Goal: Task Accomplishment & Management: Use online tool/utility

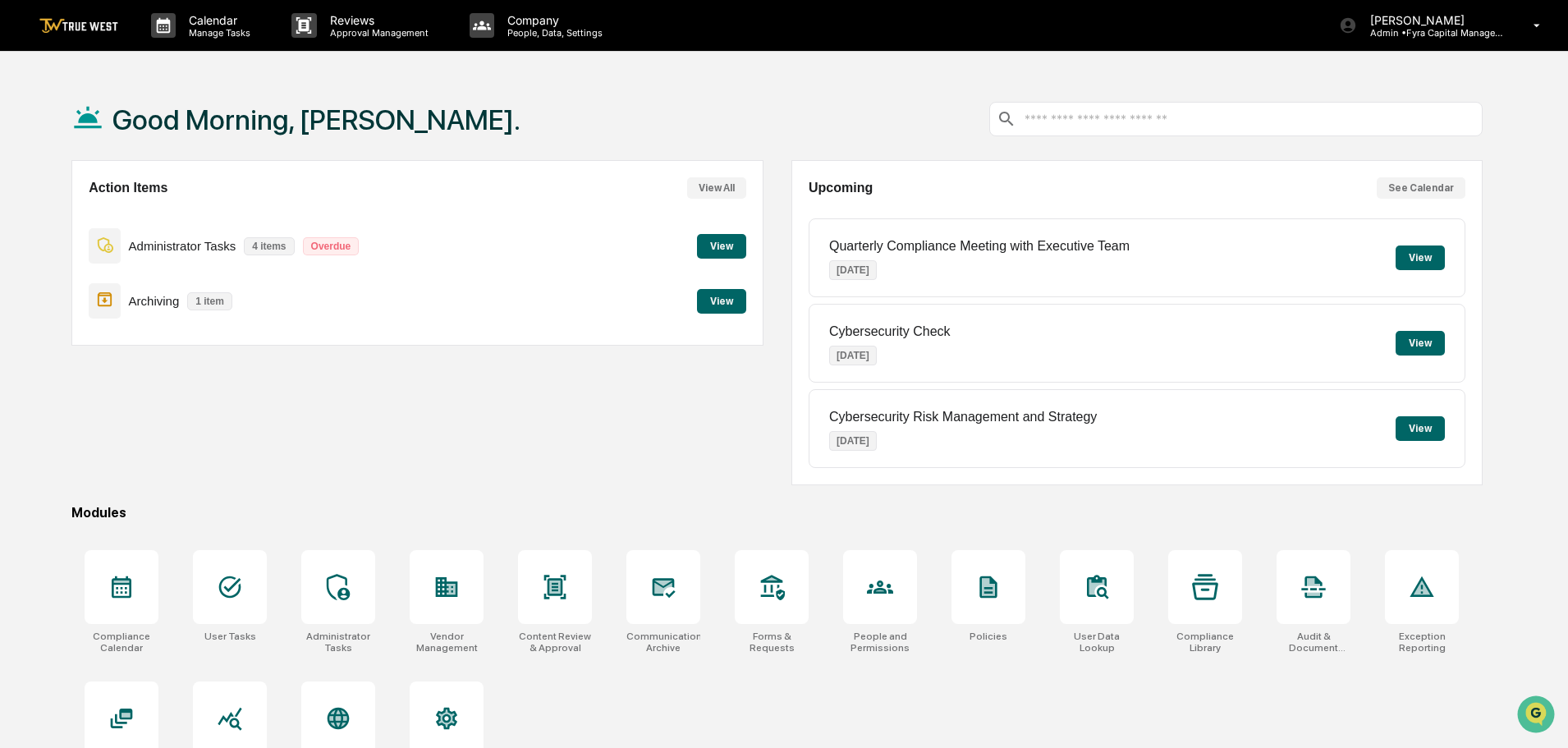
click at [721, 298] on button "View" at bounding box center [721, 301] width 49 height 24
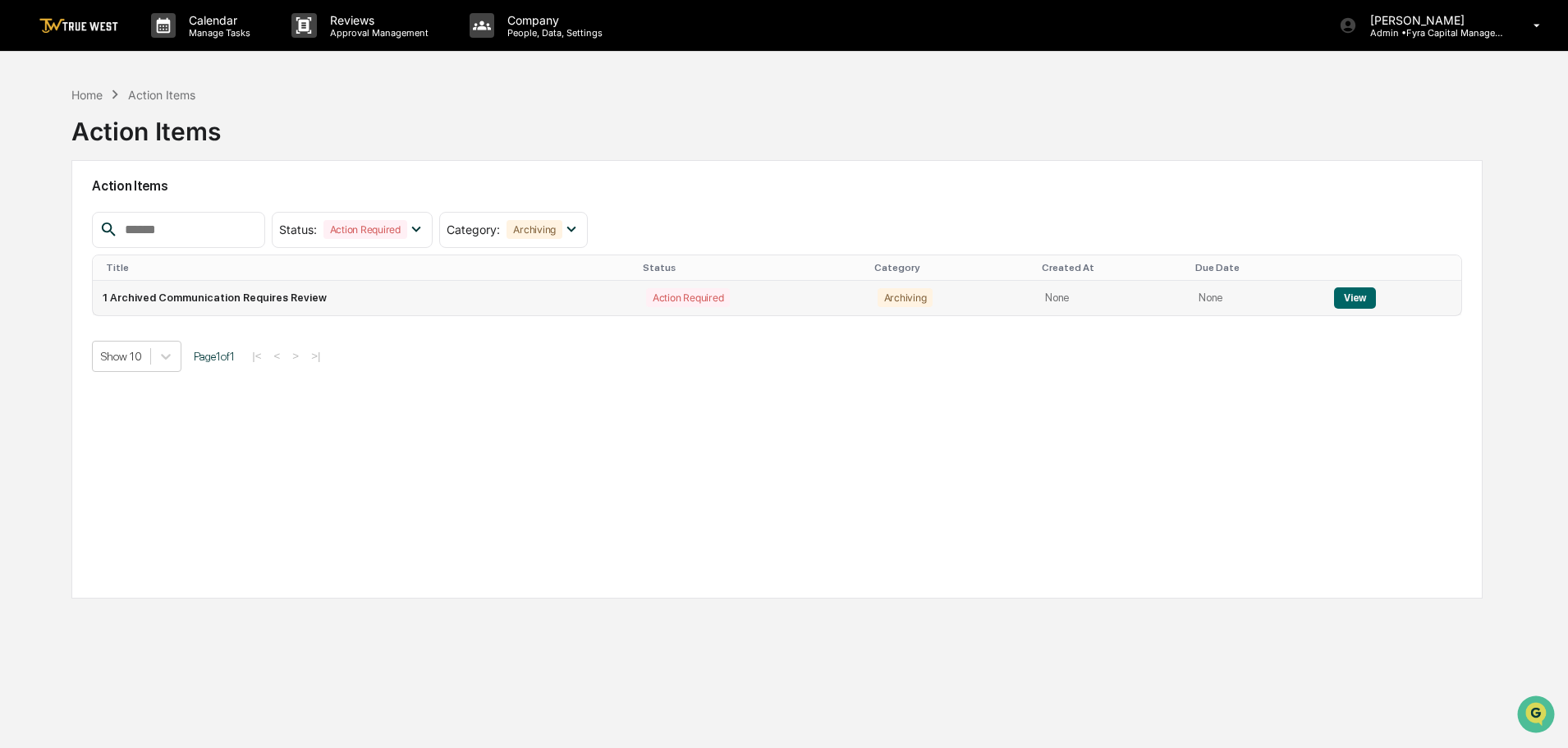
click at [1349, 297] on button "View" at bounding box center [1355, 298] width 42 height 22
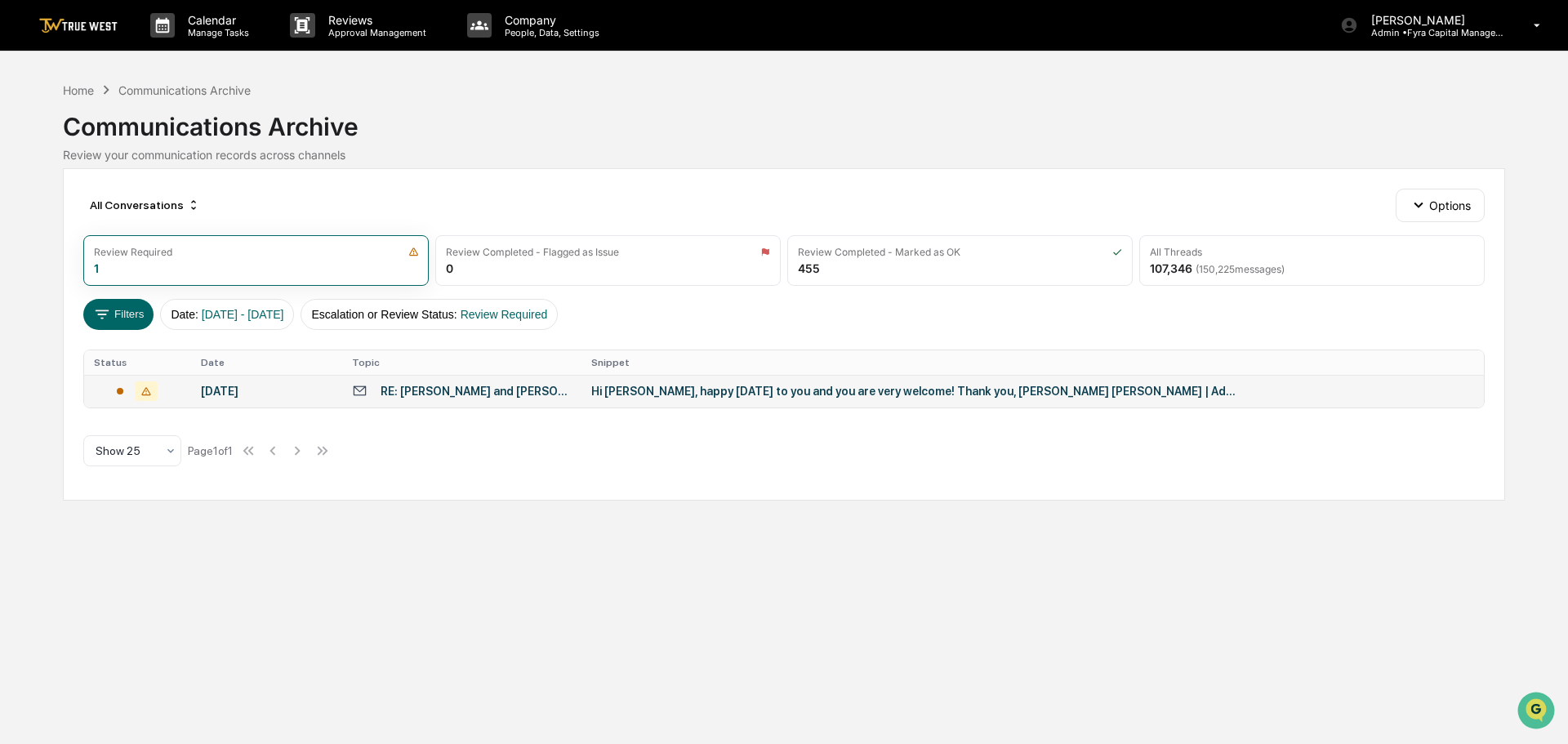
click at [667, 393] on div "Hi [PERSON_NAME], happy [DATE] to you and you are very welcome! Thank you, [PER…" at bounding box center [918, 391] width 654 height 13
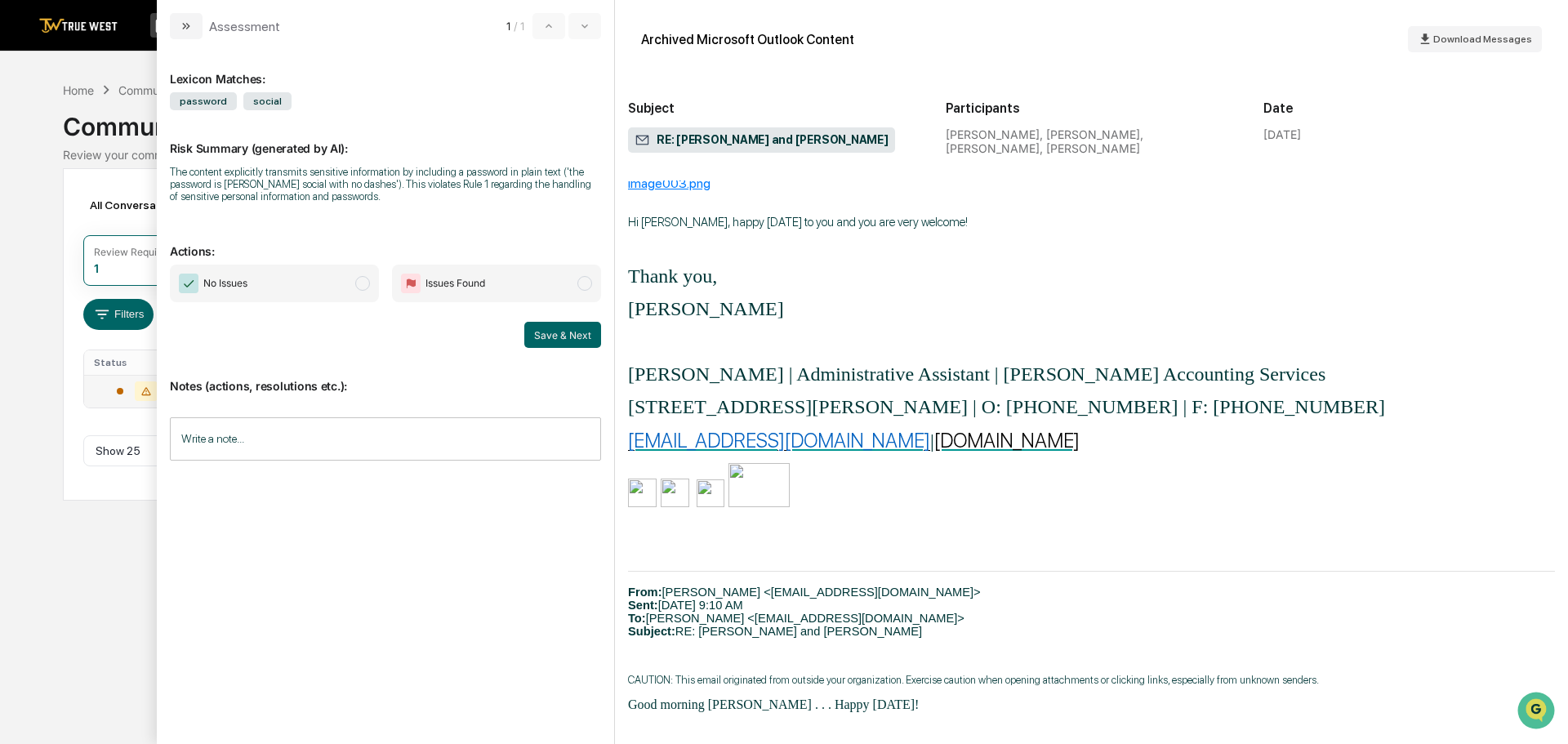
scroll to position [163, 0]
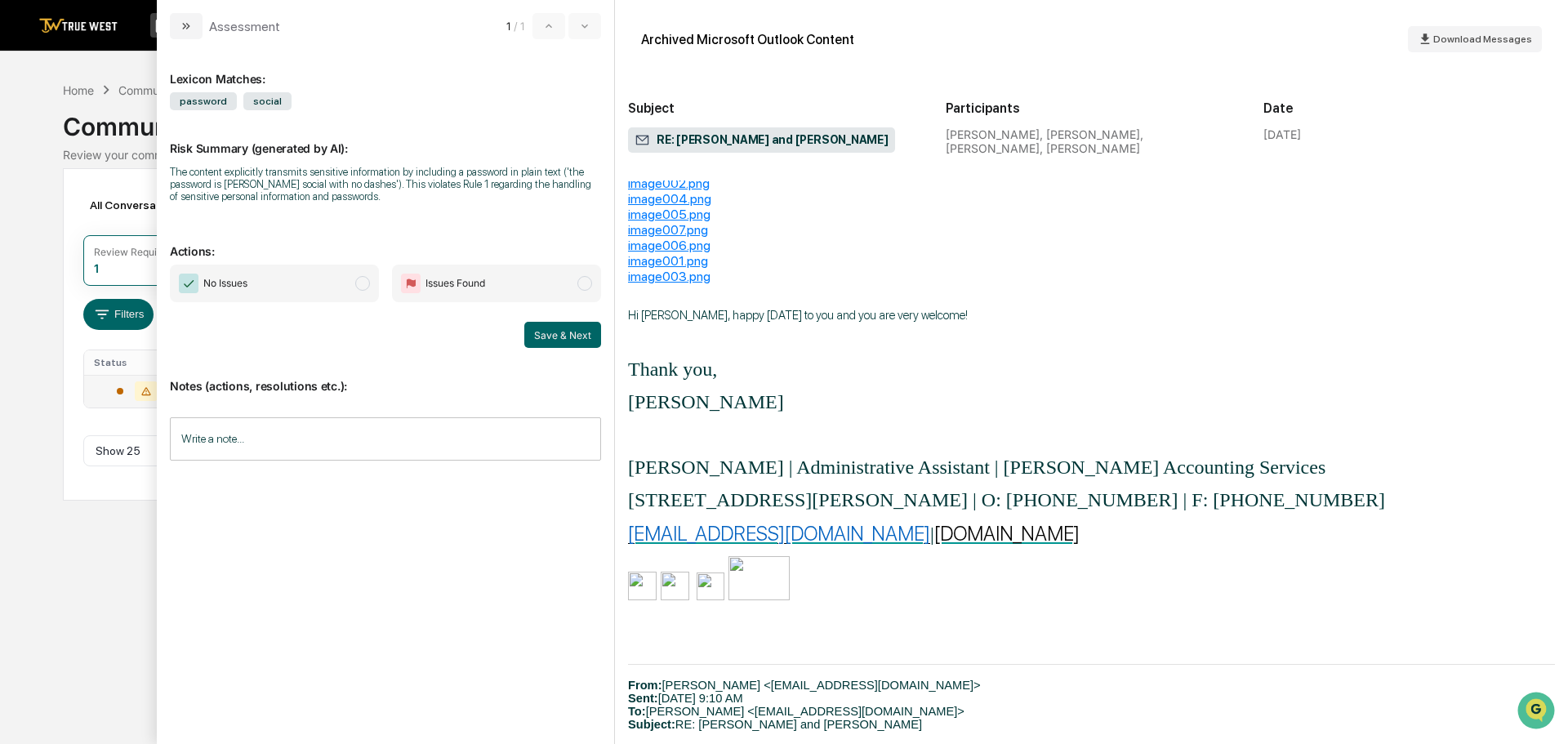
click at [357, 279] on span "modal" at bounding box center [363, 283] width 15 height 15
click at [547, 325] on button "Save & Next" at bounding box center [562, 335] width 77 height 26
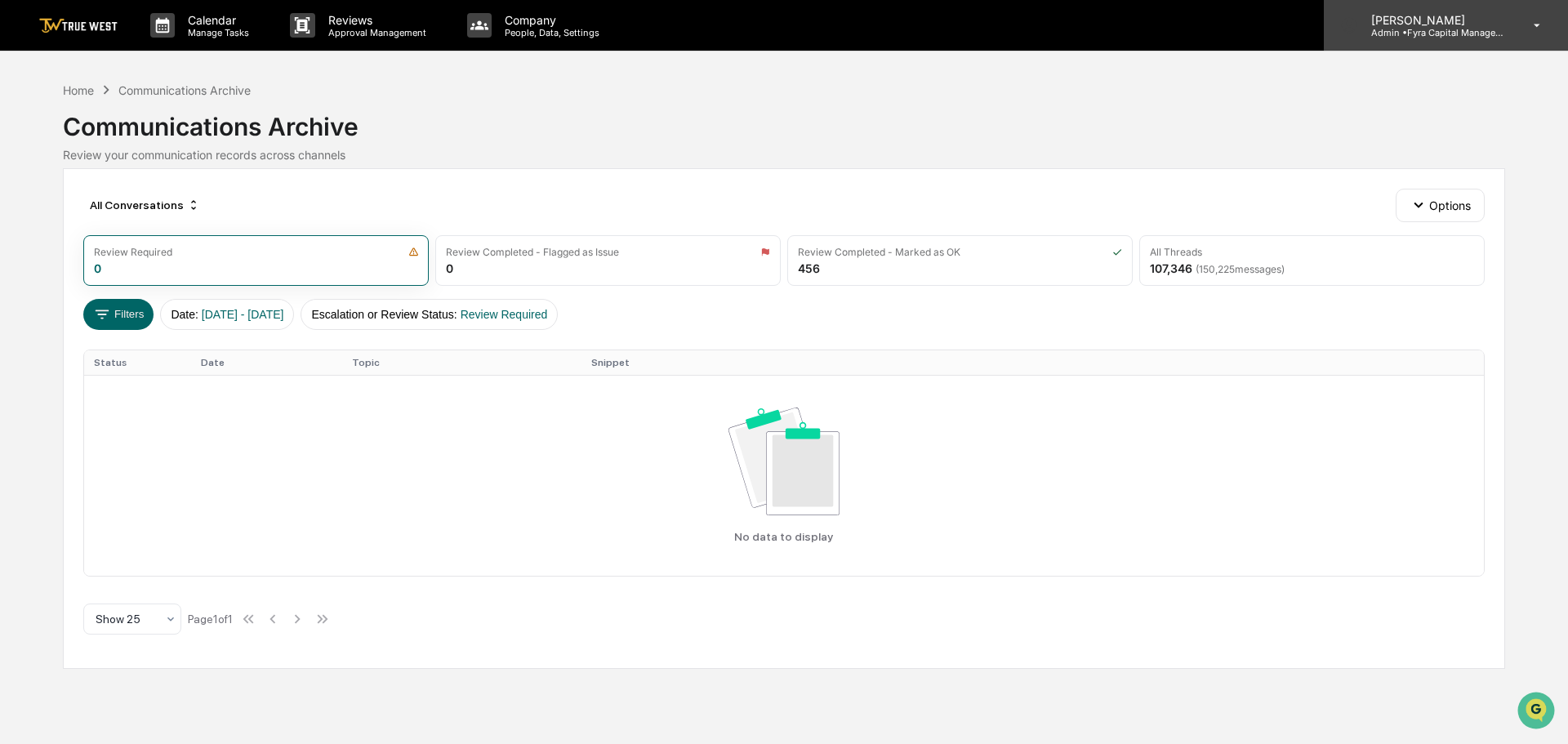
click at [1430, 23] on p "[PERSON_NAME]" at bounding box center [1434, 20] width 152 height 14
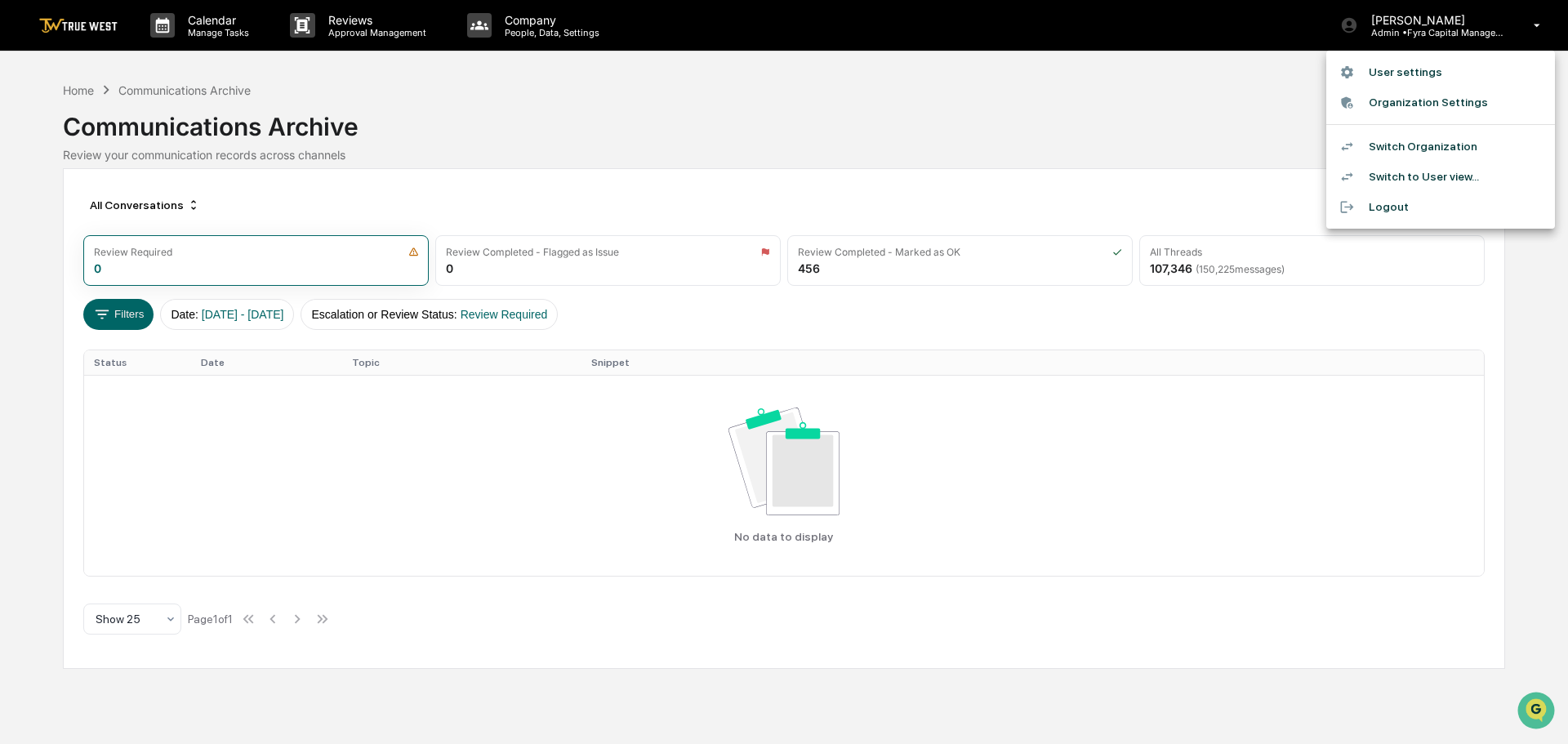
click at [1390, 145] on li "Switch Organization" at bounding box center [1440, 146] width 229 height 30
